Goal: Task Accomplishment & Management: Manage account settings

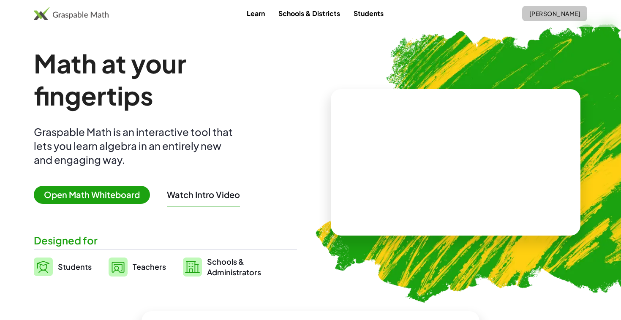
click at [541, 13] on span "[PERSON_NAME]" at bounding box center [555, 14] width 52 height 8
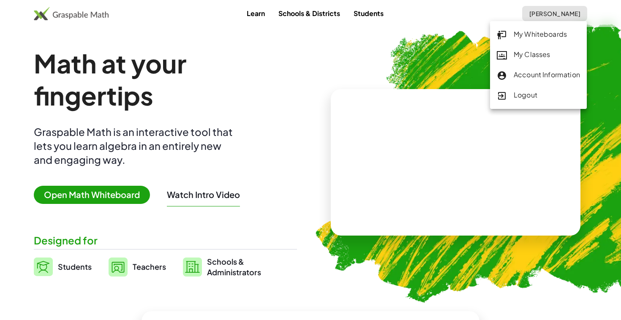
click at [532, 98] on div "Logout" at bounding box center [538, 95] width 83 height 11
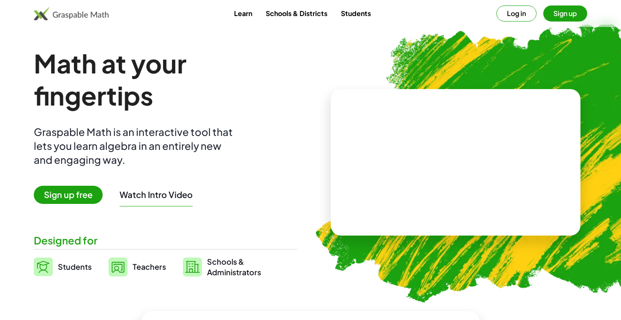
click at [533, 17] on button "Log in" at bounding box center [517, 13] width 40 height 16
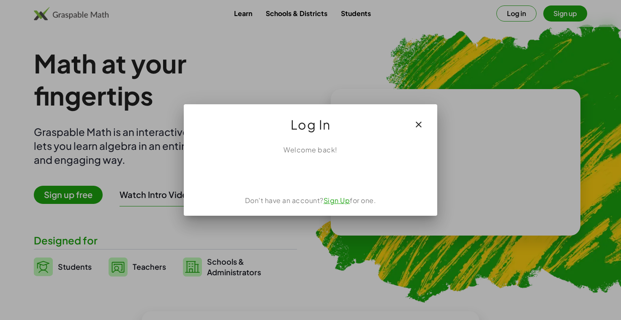
click at [423, 127] on icon "button" at bounding box center [419, 125] width 10 height 10
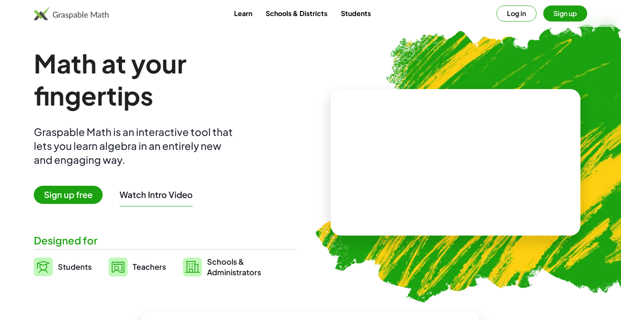
click at [556, 17] on button "Sign up" at bounding box center [566, 13] width 44 height 16
